Goal: Task Accomplishment & Management: Manage account settings

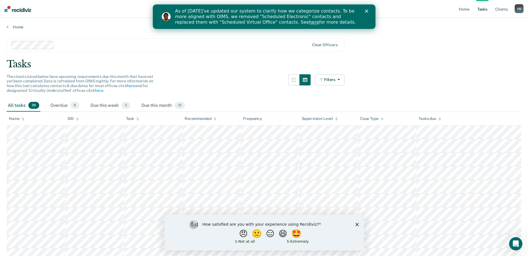
click at [367, 11] on polygon "Close" at bounding box center [366, 10] width 3 height 3
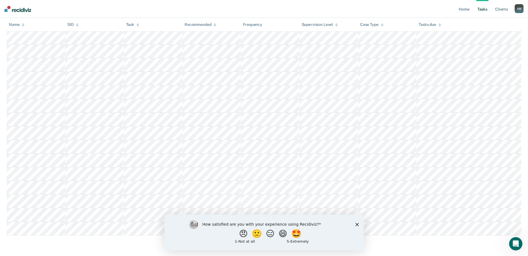
scroll to position [287, 0]
click at [357, 224] on polygon "Close survey" at bounding box center [356, 224] width 3 height 3
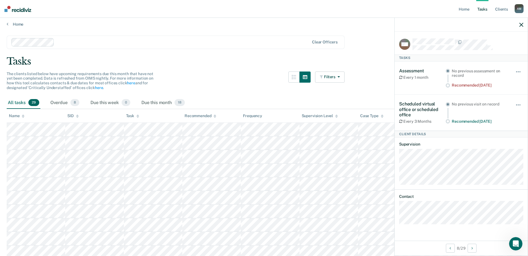
scroll to position [0, 0]
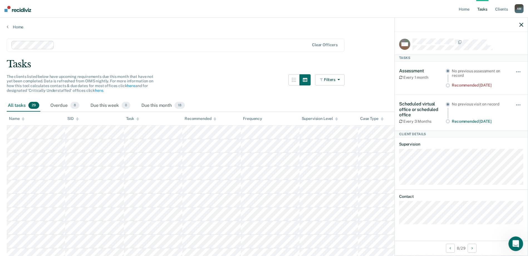
click at [516, 244] on icon "Open Intercom Messenger" at bounding box center [515, 243] width 9 height 9
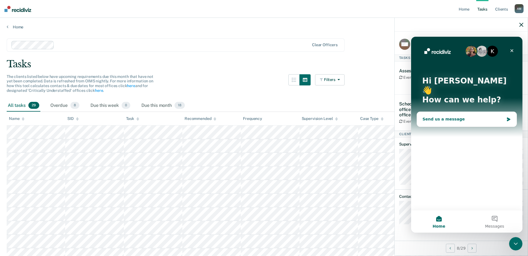
click at [456, 116] on div "Send us a message" at bounding box center [464, 119] width 82 height 6
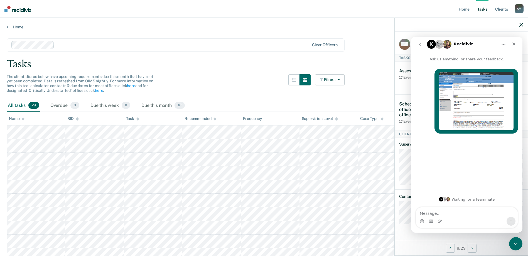
click at [460, 214] on textarea "Message…" at bounding box center [467, 211] width 102 height 9
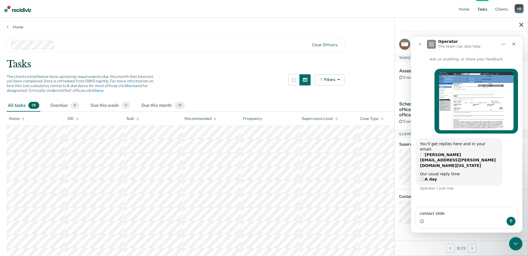
type textarea "contact slide"
click at [514, 42] on icon "Close" at bounding box center [514, 44] width 4 height 4
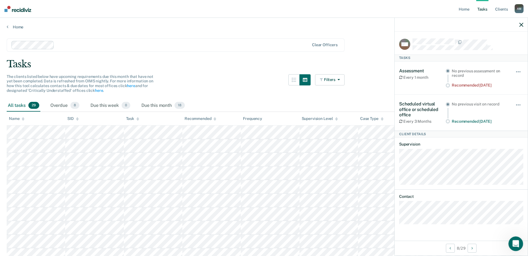
click at [514, 243] on icon "Open Intercom Messenger" at bounding box center [515, 243] width 9 height 9
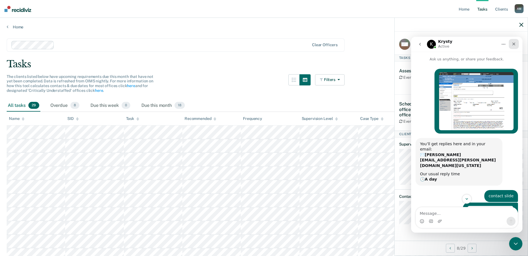
click at [516, 43] on div "Close" at bounding box center [514, 44] width 10 height 10
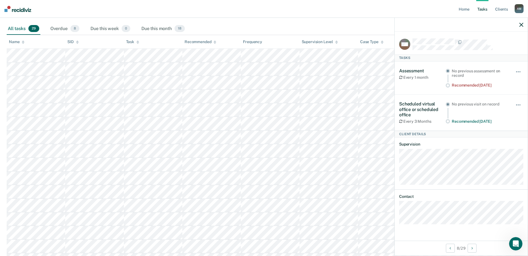
scroll to position [111, 0]
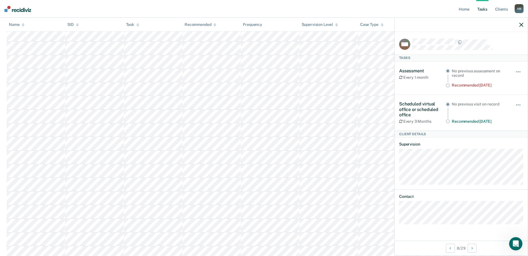
click at [522, 26] on icon "button" at bounding box center [522, 25] width 4 height 4
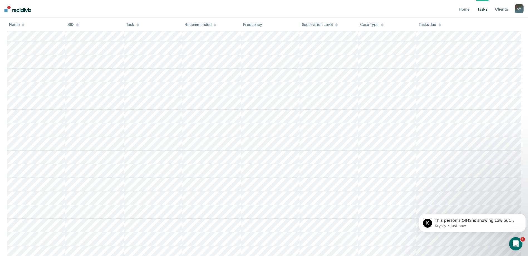
scroll to position [0, 0]
click at [516, 244] on icon "Open Intercom Messenger" at bounding box center [515, 243] width 4 height 4
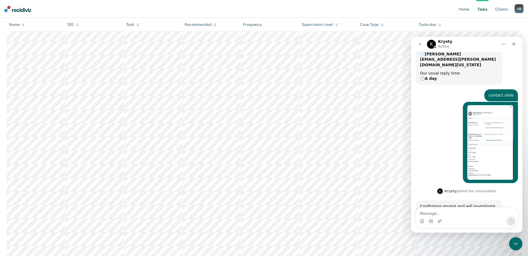
scroll to position [145, 0]
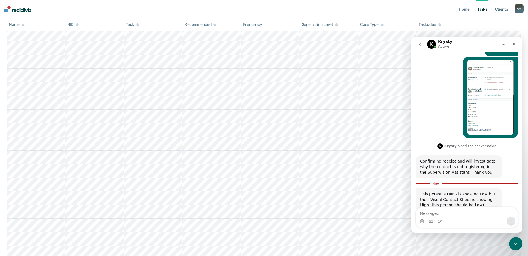
click at [325, 11] on nav "Home Tasks Client s [PERSON_NAME] A M Profile How it works Log Out" at bounding box center [264, 9] width 528 height 18
click at [517, 45] on div "Close" at bounding box center [514, 44] width 10 height 10
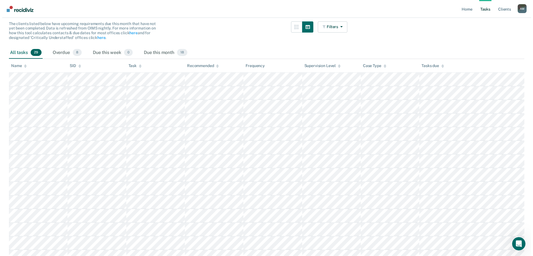
scroll to position [0, 0]
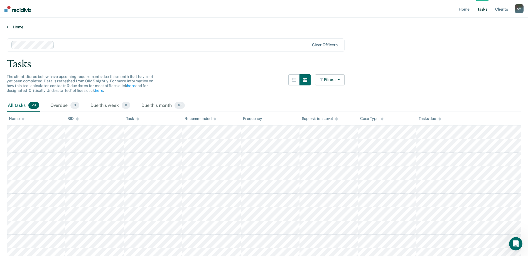
click at [18, 25] on link "Home" at bounding box center [264, 27] width 515 height 5
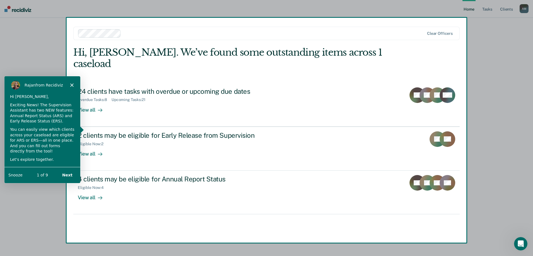
click at [14, 176] on button "Snooze" at bounding box center [15, 175] width 14 height 6
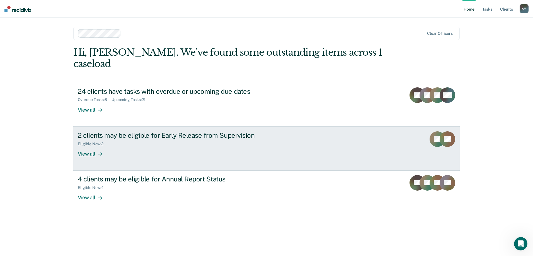
click at [215, 137] on div "2 clients may be eligible for Early Release from Supervision Eligible Now : 2 V…" at bounding box center [182, 144] width 209 height 26
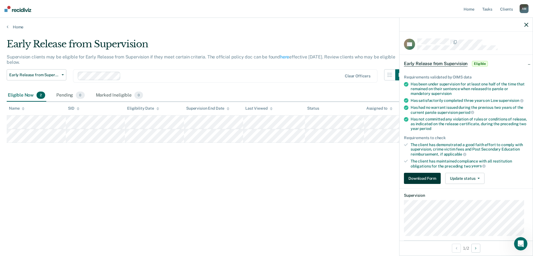
click at [428, 179] on button "Download Form" at bounding box center [422, 178] width 37 height 11
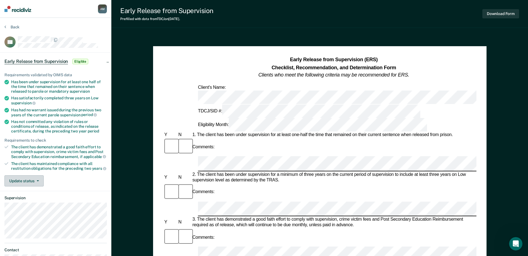
click at [35, 180] on span "button" at bounding box center [37, 180] width 4 height 1
click at [96, 29] on div "Back" at bounding box center [55, 31] width 102 height 12
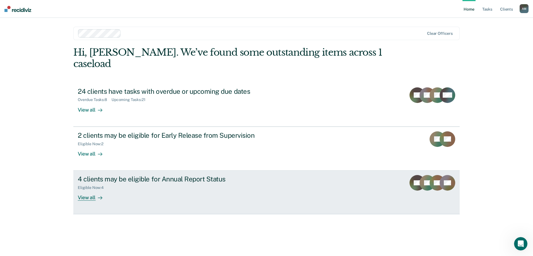
click at [175, 175] on div "4 clients may be eligible for Annual Report Status" at bounding box center [176, 179] width 196 height 8
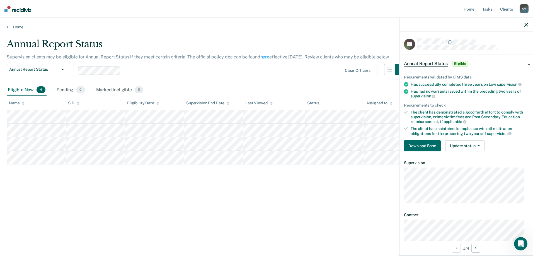
click at [527, 24] on icon "button" at bounding box center [526, 25] width 4 height 4
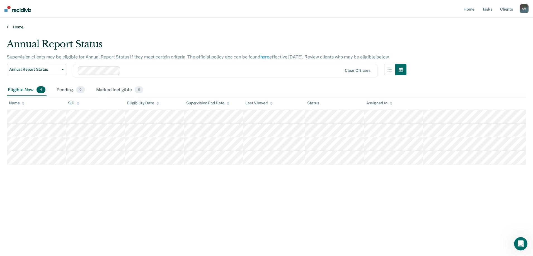
click at [17, 27] on link "Home" at bounding box center [266, 27] width 519 height 5
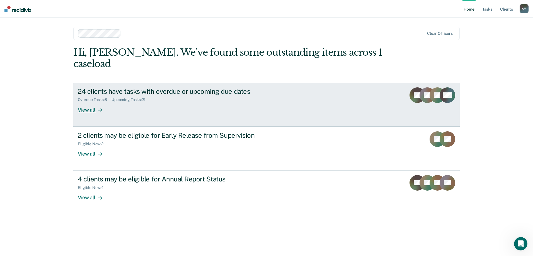
click at [294, 97] on link "24 clients have tasks with overdue or upcoming due dates Overdue Tasks : 8 Upco…" at bounding box center [266, 105] width 386 height 44
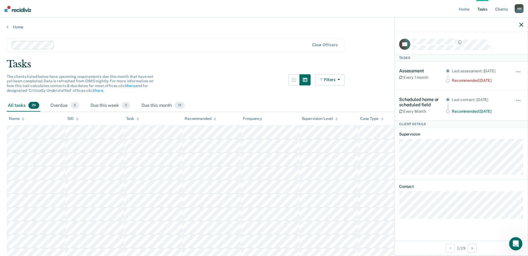
click at [522, 25] on icon "button" at bounding box center [522, 25] width 4 height 4
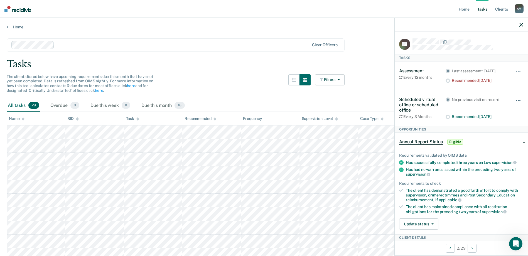
click at [515, 103] on button "button" at bounding box center [518, 103] width 9 height 9
click at [496, 41] on div at bounding box center [468, 41] width 111 height 7
click at [515, 71] on button "button" at bounding box center [518, 74] width 9 height 9
click at [499, 51] on article "RO Tasks Assessment Every 12 months Last assessment: [DATE] Recommended [DATE] …" at bounding box center [461, 183] width 124 height 290
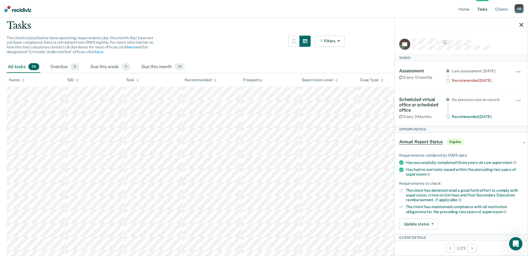
scroll to position [37, 0]
click at [345, 40] on button "Filters" at bounding box center [330, 43] width 30 height 11
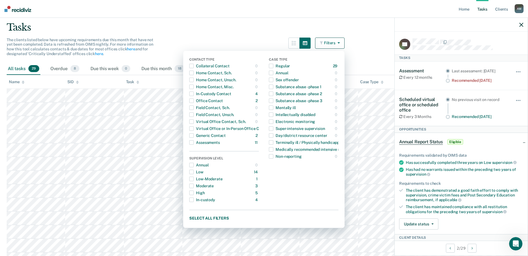
click at [253, 27] on div "Tasks" at bounding box center [264, 27] width 515 height 11
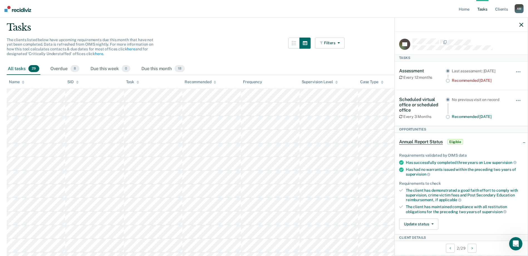
click at [251, 42] on div "The clients listed below have upcoming requirements due this month that have no…" at bounding box center [176, 50] width 338 height 25
